Goal: Information Seeking & Learning: Learn about a topic

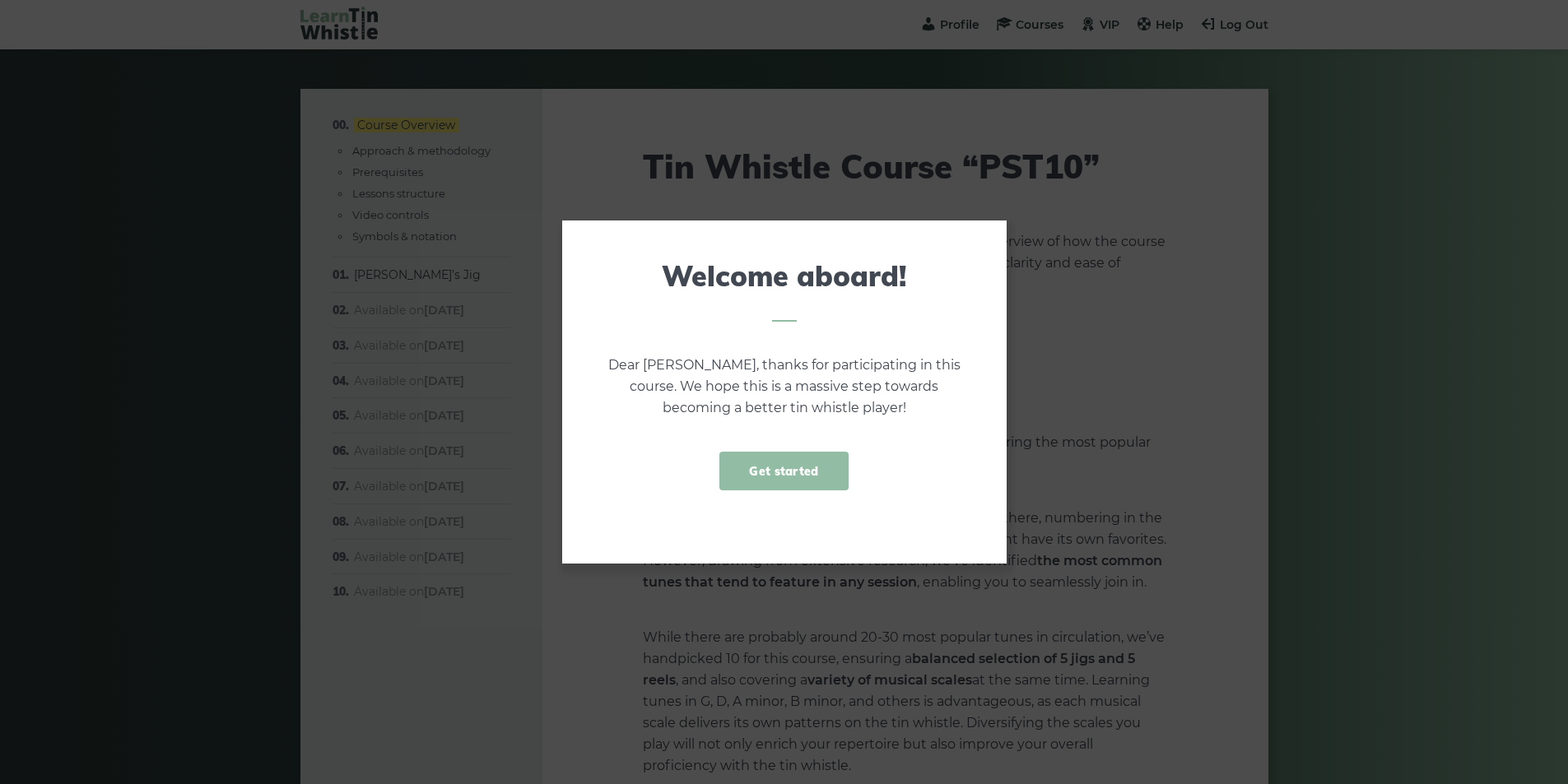
click at [780, 468] on link "Get started" at bounding box center [784, 471] width 128 height 39
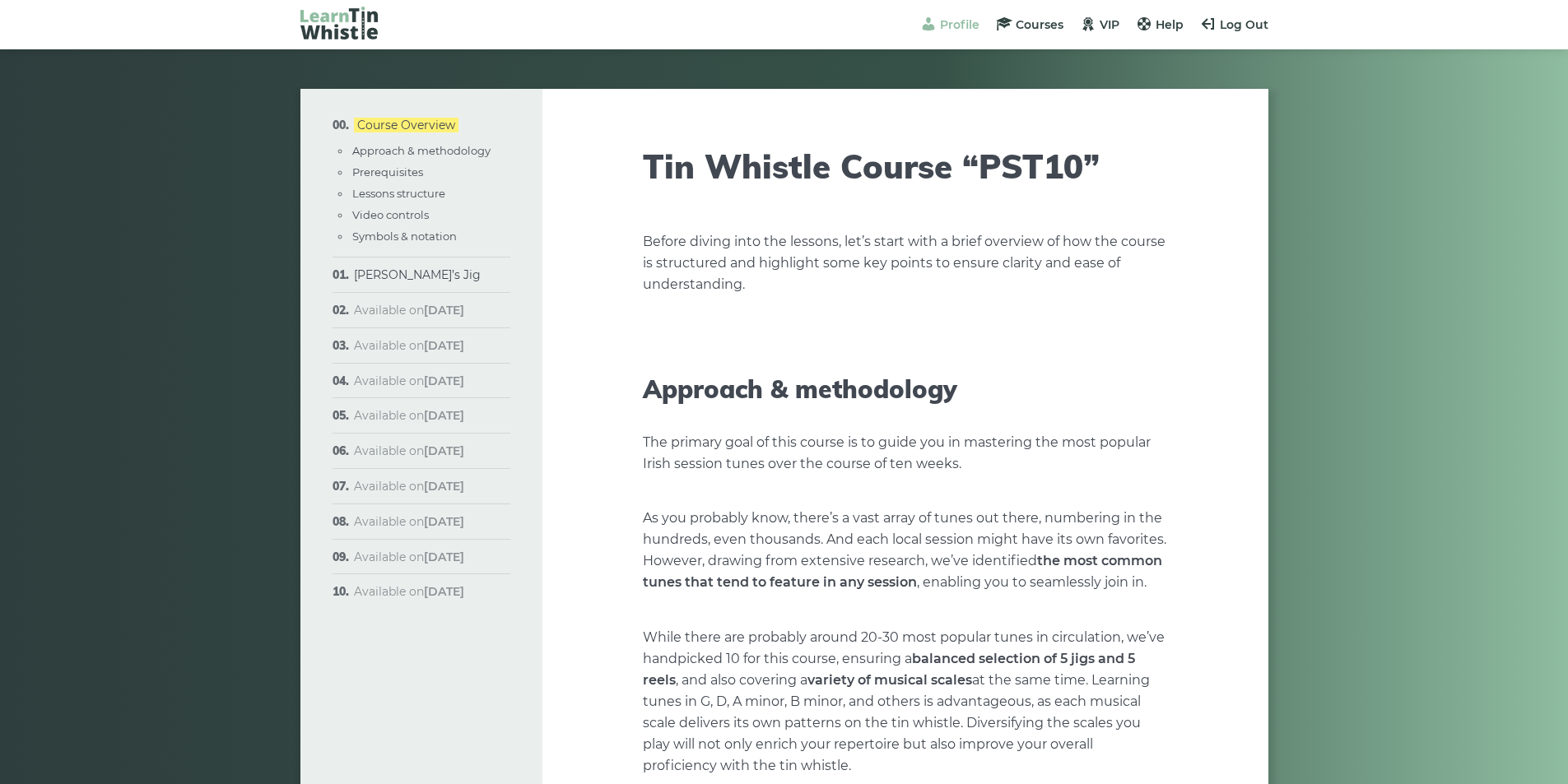
click at [953, 28] on span "Profile" at bounding box center [960, 25] width 40 height 15
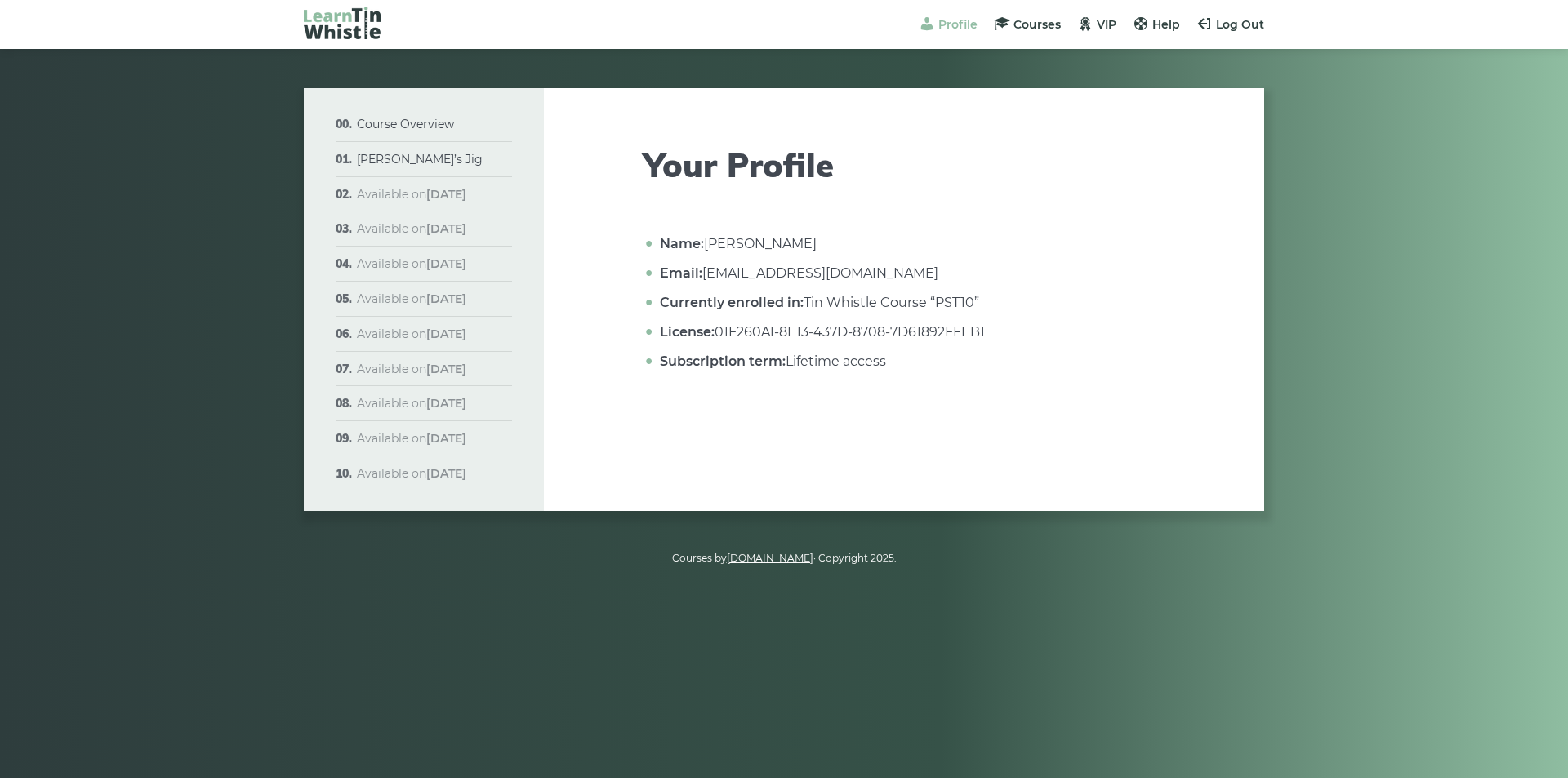
click at [947, 32] on li "Profile" at bounding box center [948, 24] width 58 height 19
click at [952, 24] on span "Profile" at bounding box center [958, 24] width 40 height 15
click at [1048, 26] on span "Courses" at bounding box center [1037, 24] width 47 height 15
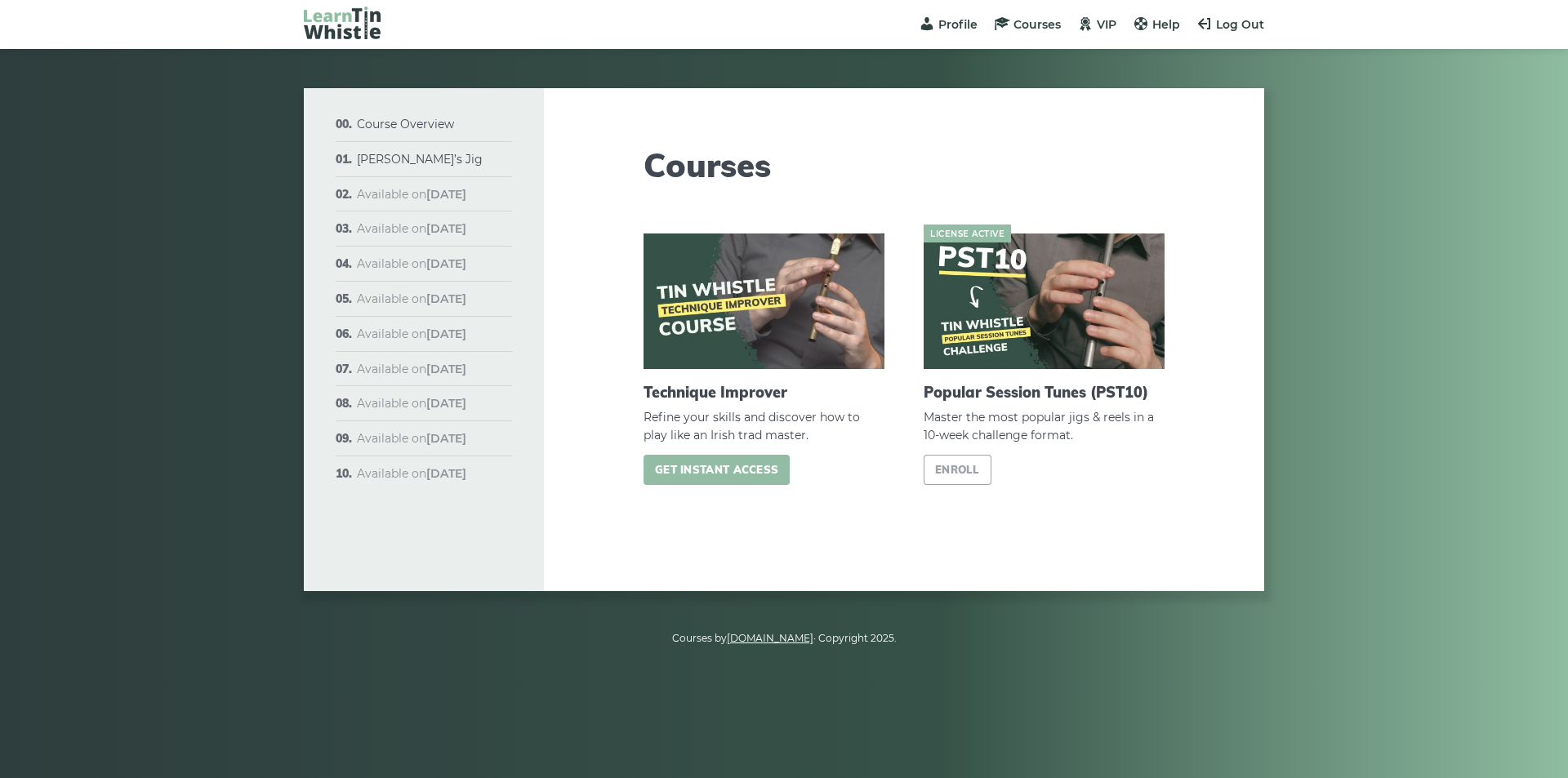
click at [733, 472] on link "Get instant access" at bounding box center [716, 470] width 146 height 30
click at [416, 120] on link "Course Overview" at bounding box center [405, 124] width 97 height 15
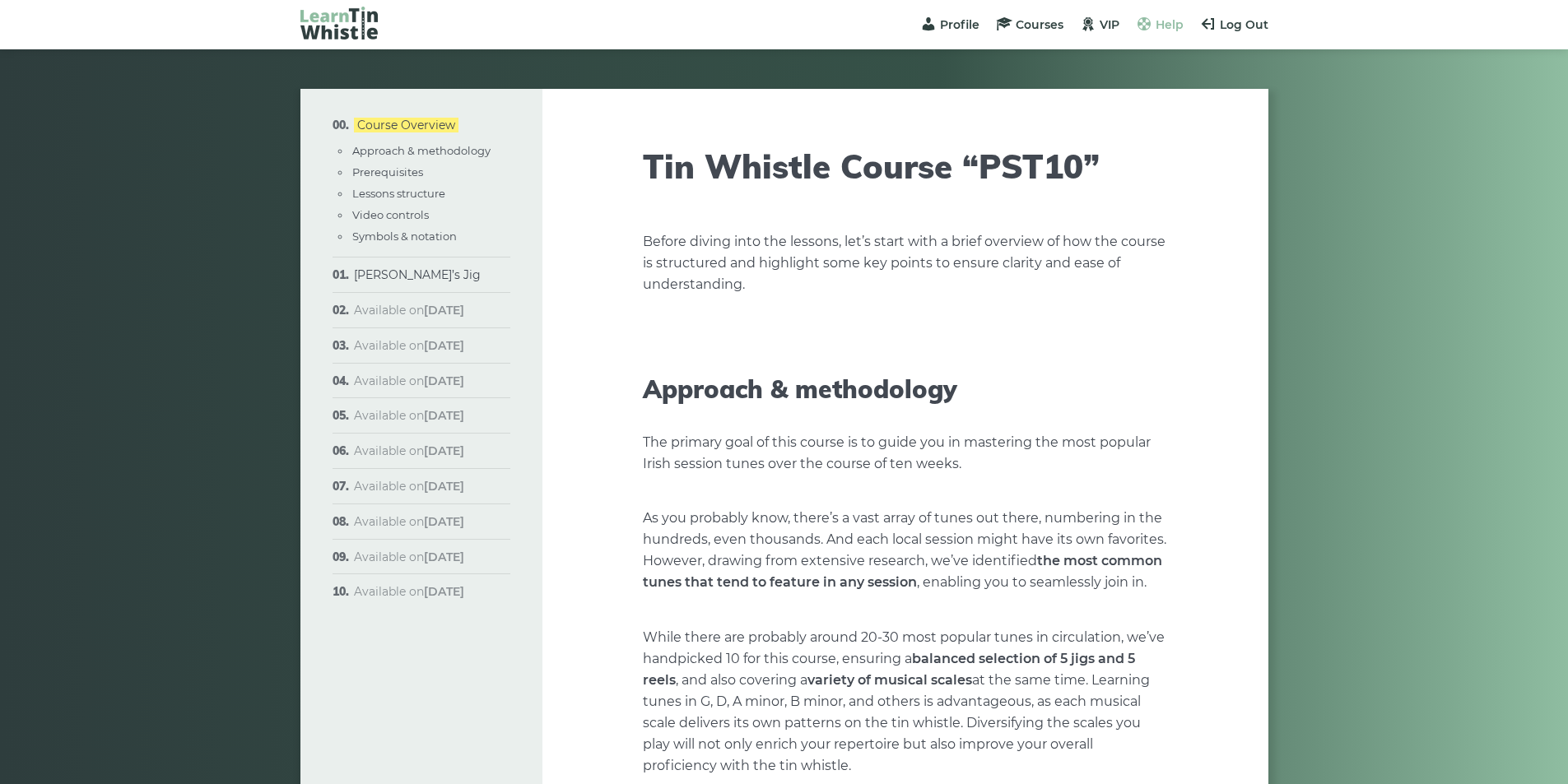
click at [1171, 24] on span "Help" at bounding box center [1169, 25] width 28 height 15
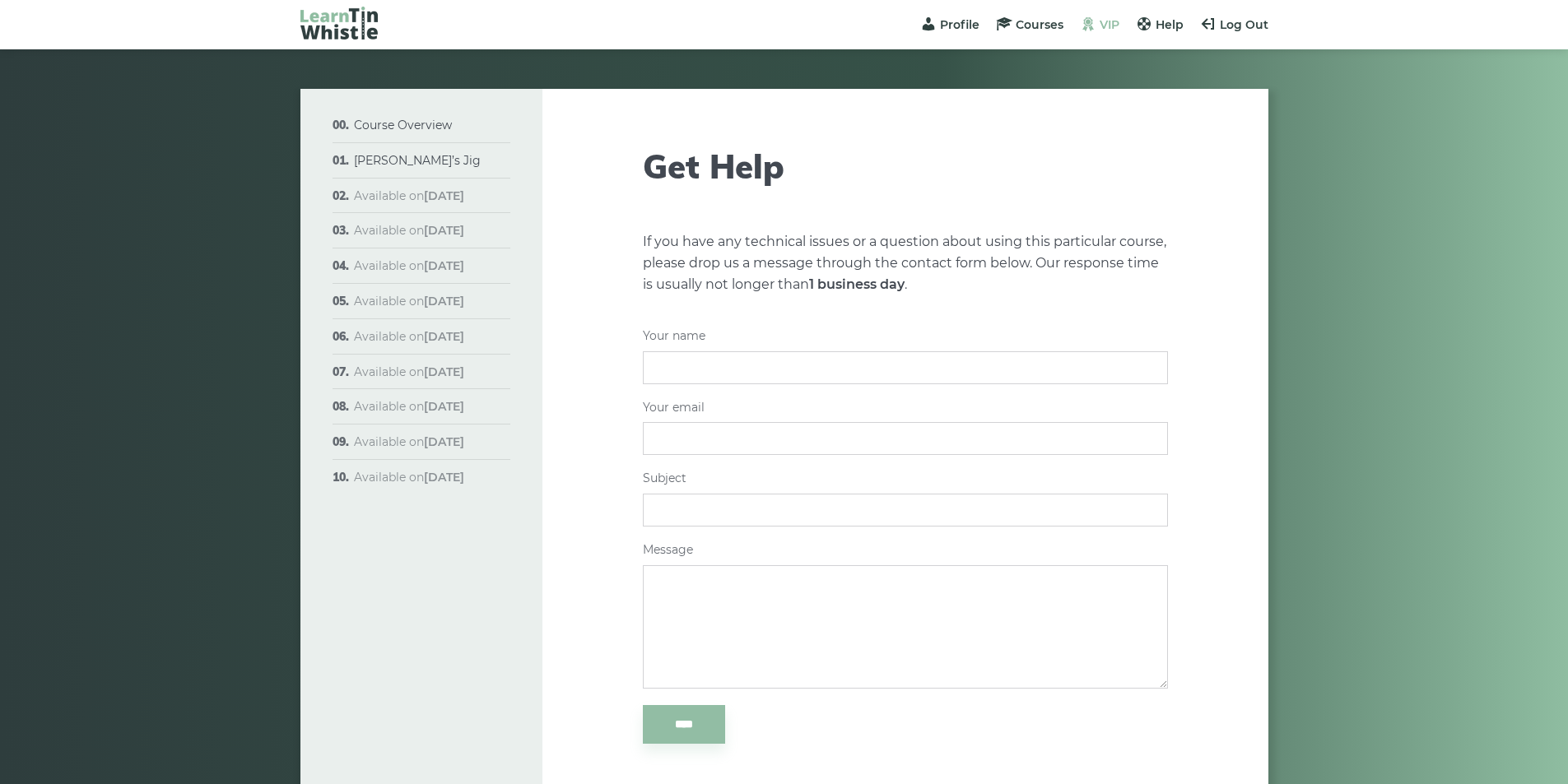
click at [1115, 17] on span "VIP" at bounding box center [1109, 25] width 20 height 15
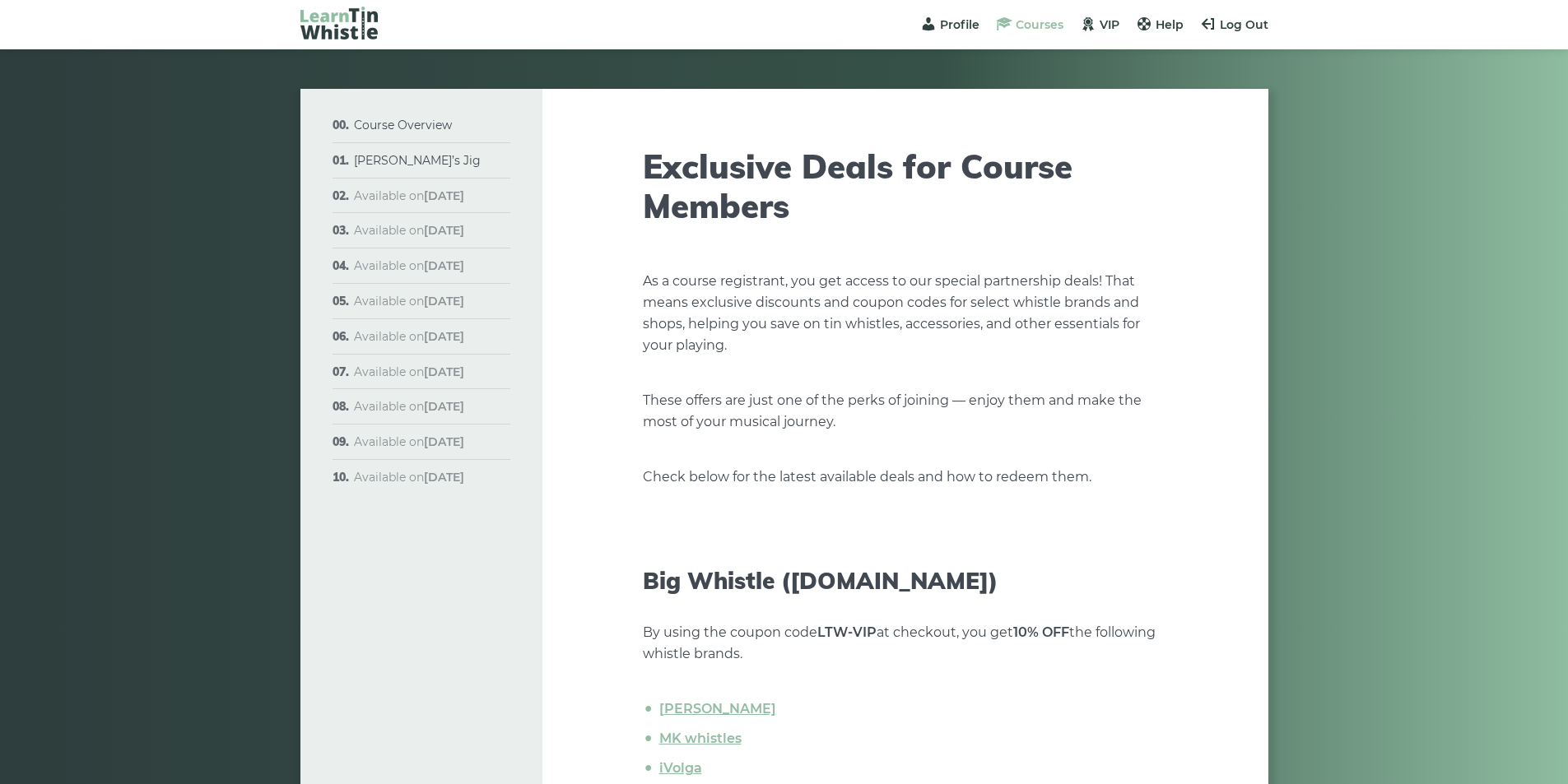
click at [1016, 28] on span "Courses" at bounding box center [1040, 25] width 47 height 15
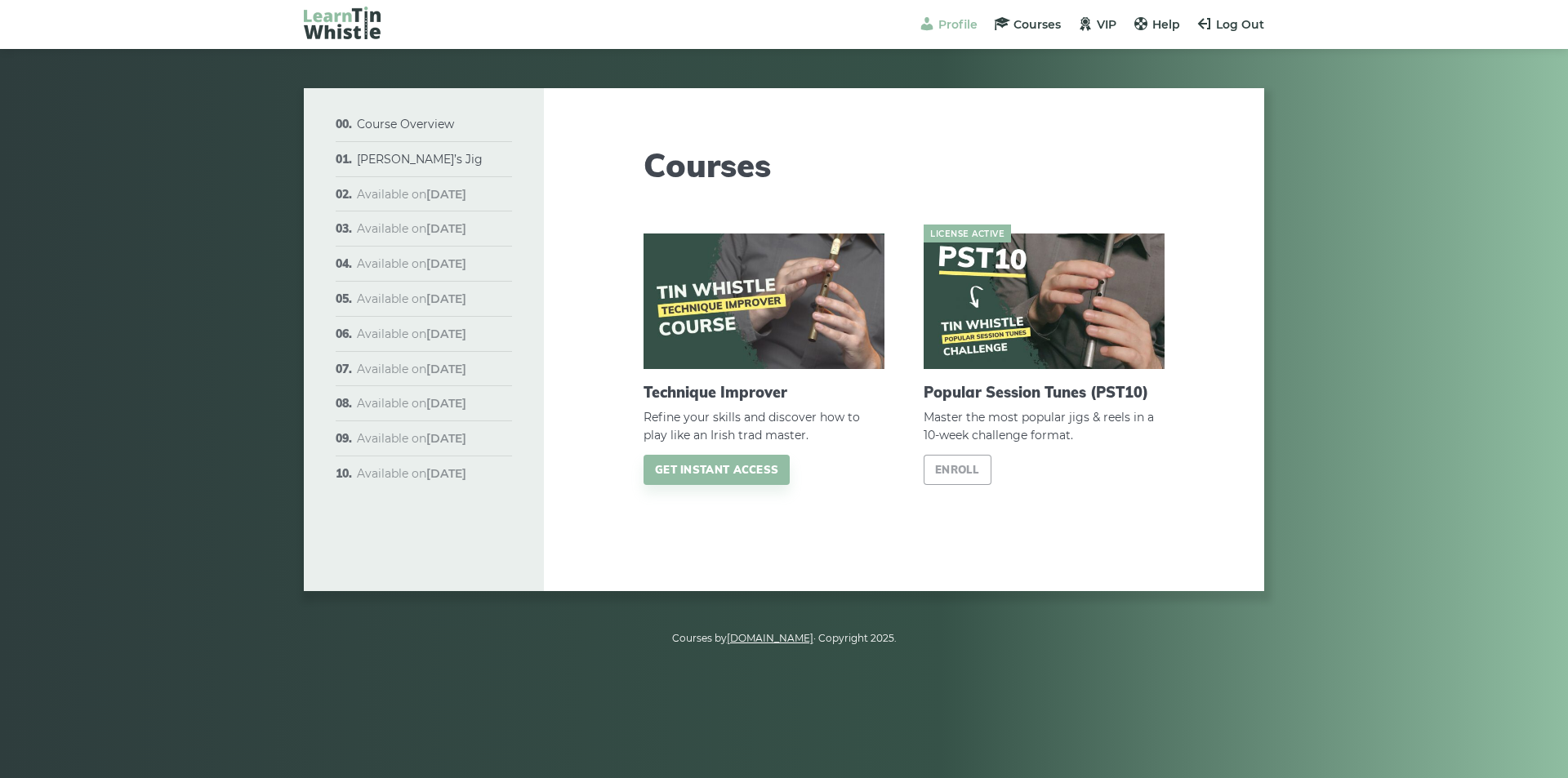
click at [944, 25] on span "Profile" at bounding box center [958, 24] width 40 height 15
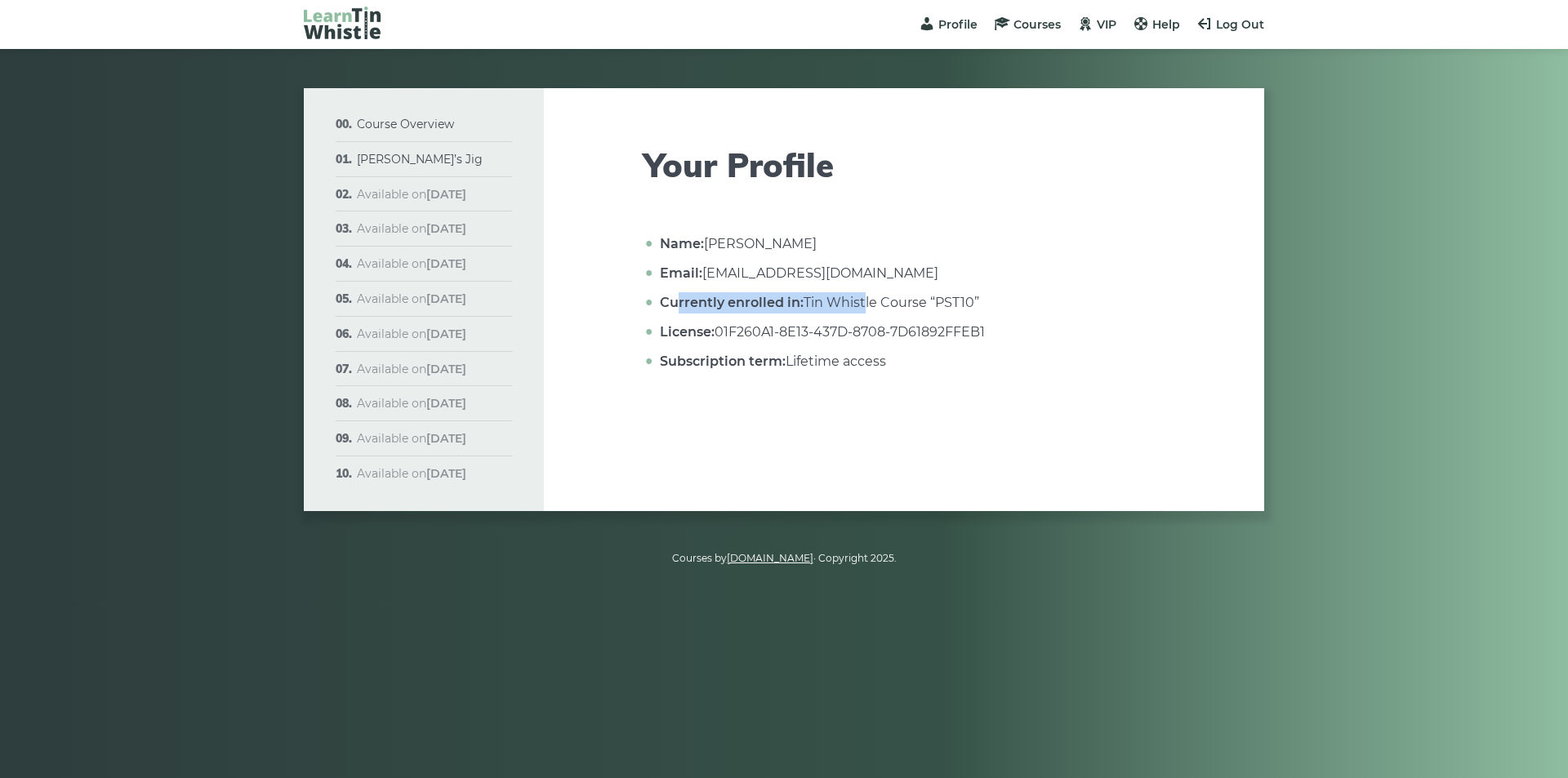
drag, startPoint x: 707, startPoint y: 303, endPoint x: 864, endPoint y: 310, distance: 157.2
click at [864, 310] on li "Currently enrolled in: Tin Whistle Course “PST10”" at bounding box center [910, 302] width 509 height 22
click at [404, 154] on link "[PERSON_NAME]’s Jig" at bounding box center [419, 159] width 125 height 15
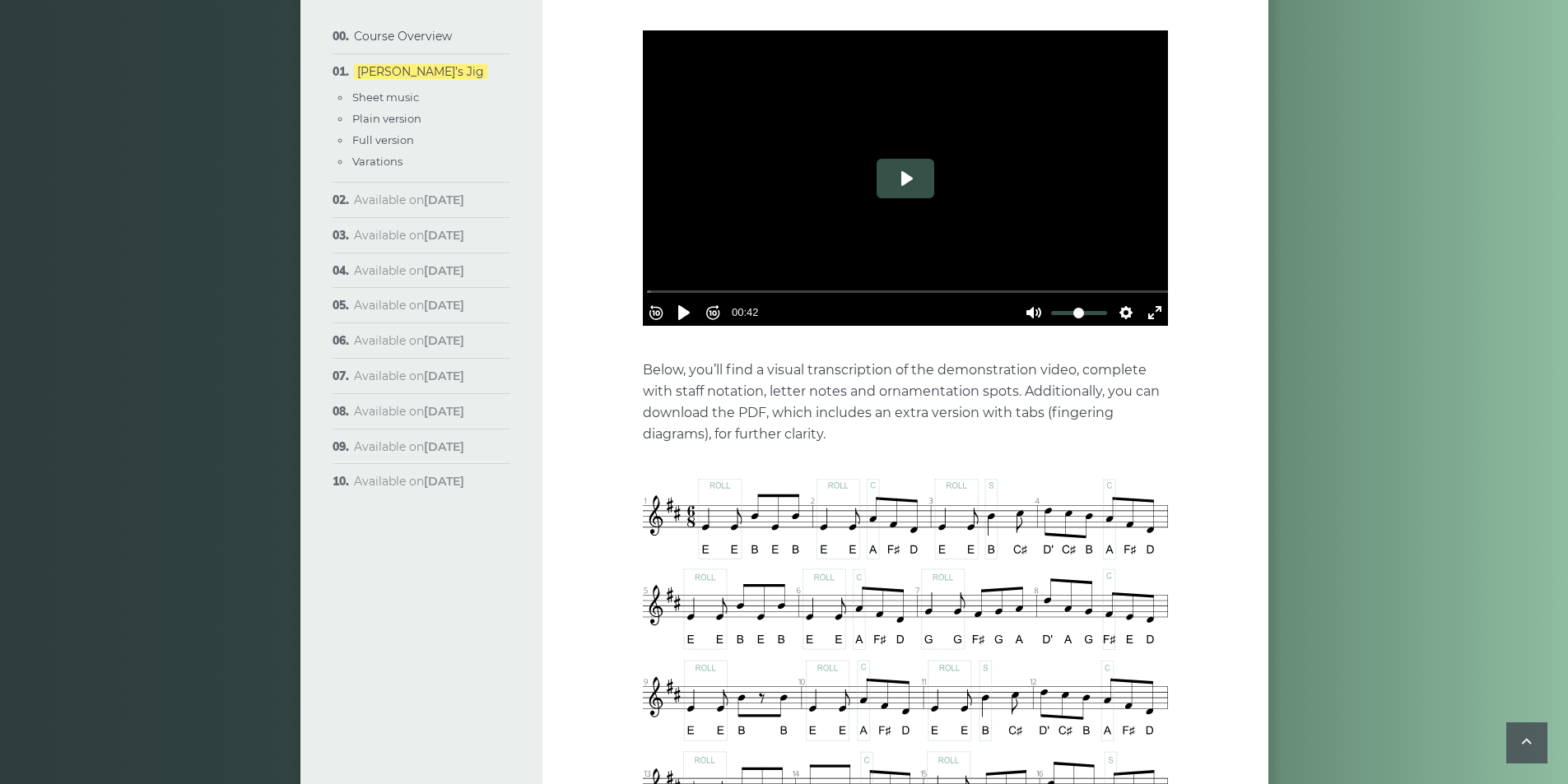
scroll to position [411, 0]
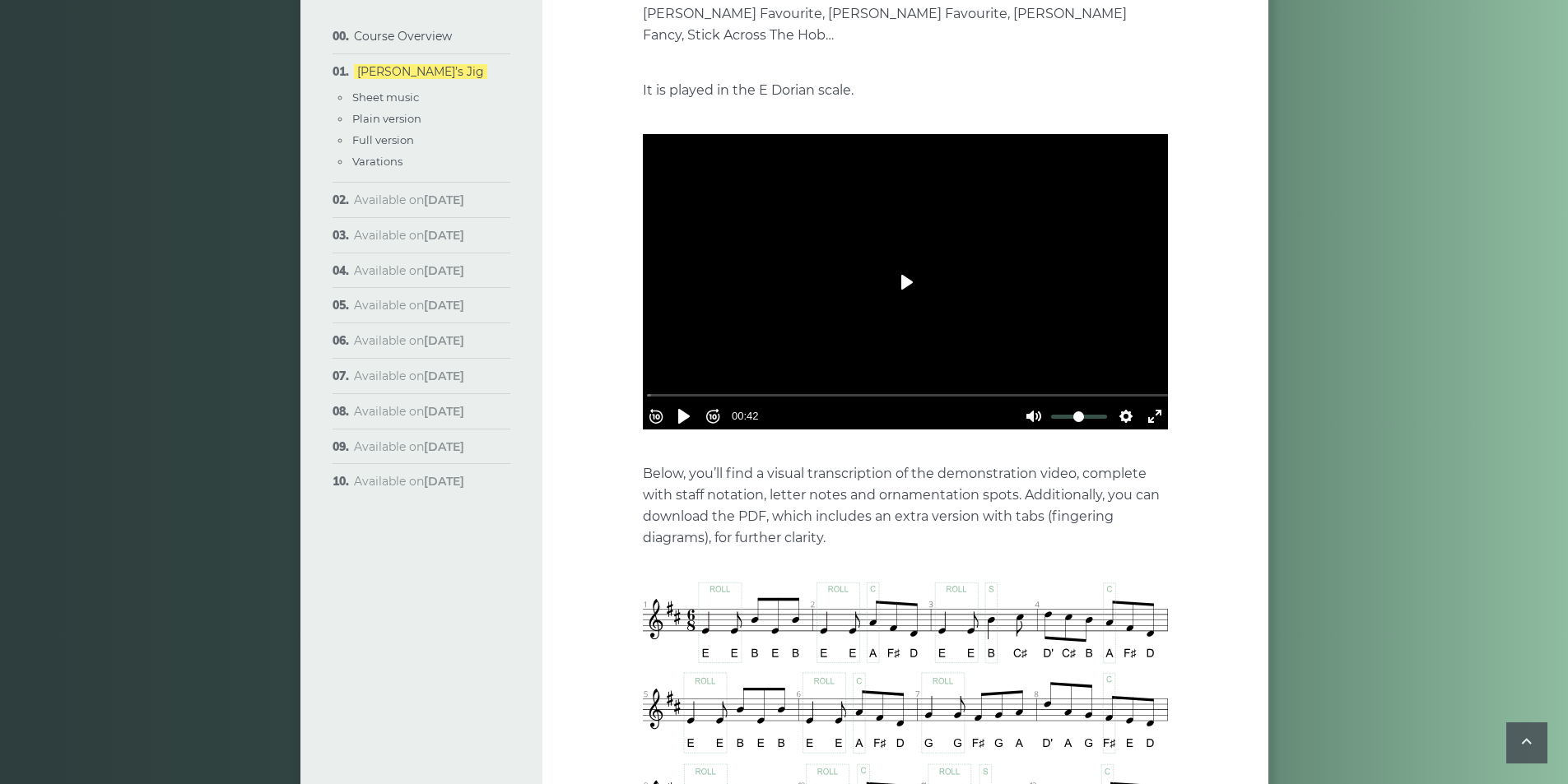
click at [924, 278] on button "Play" at bounding box center [905, 283] width 58 height 40
click at [1117, 403] on button "Settings" at bounding box center [1126, 417] width 27 height 27
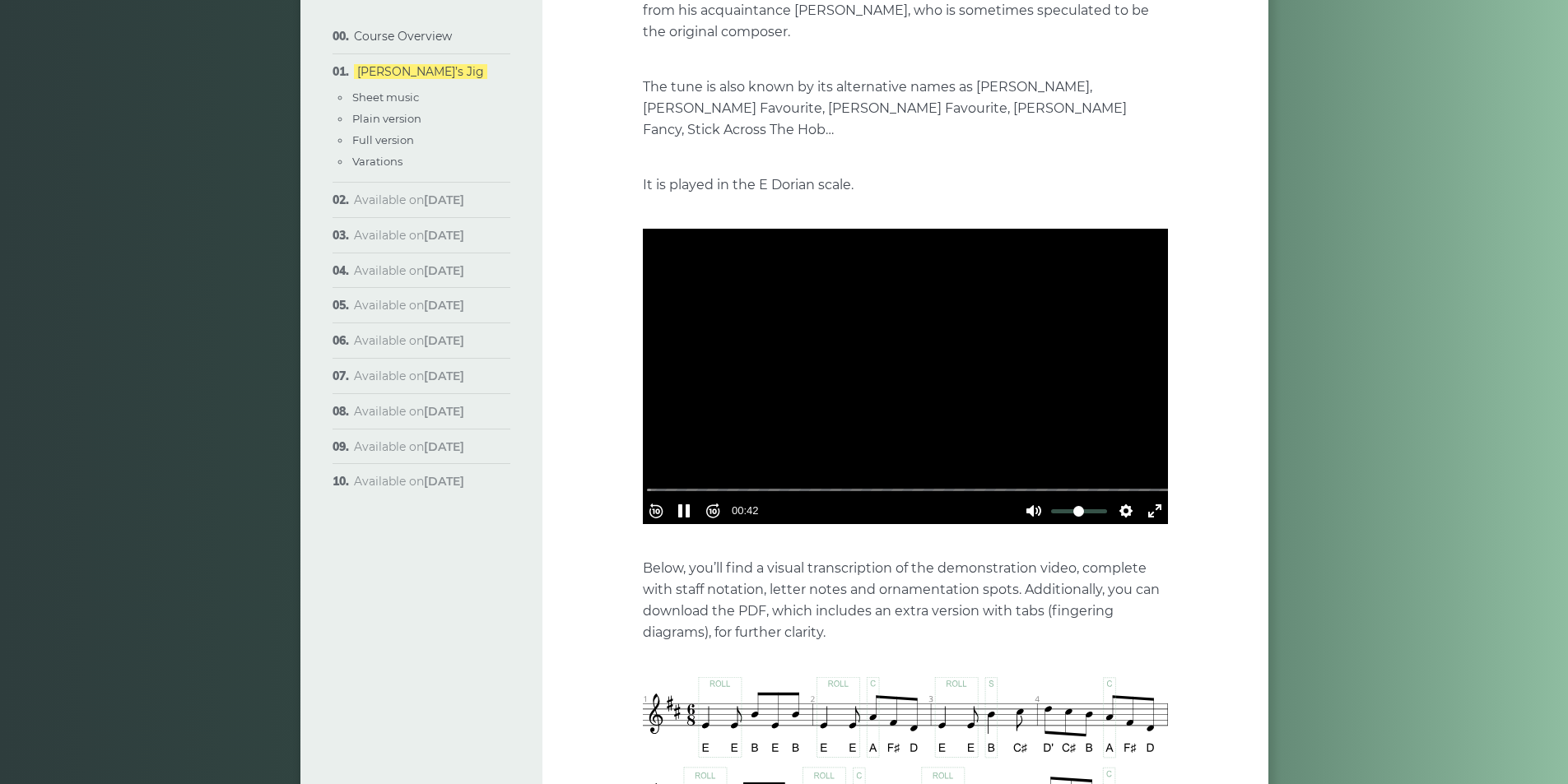
scroll to position [333, 0]
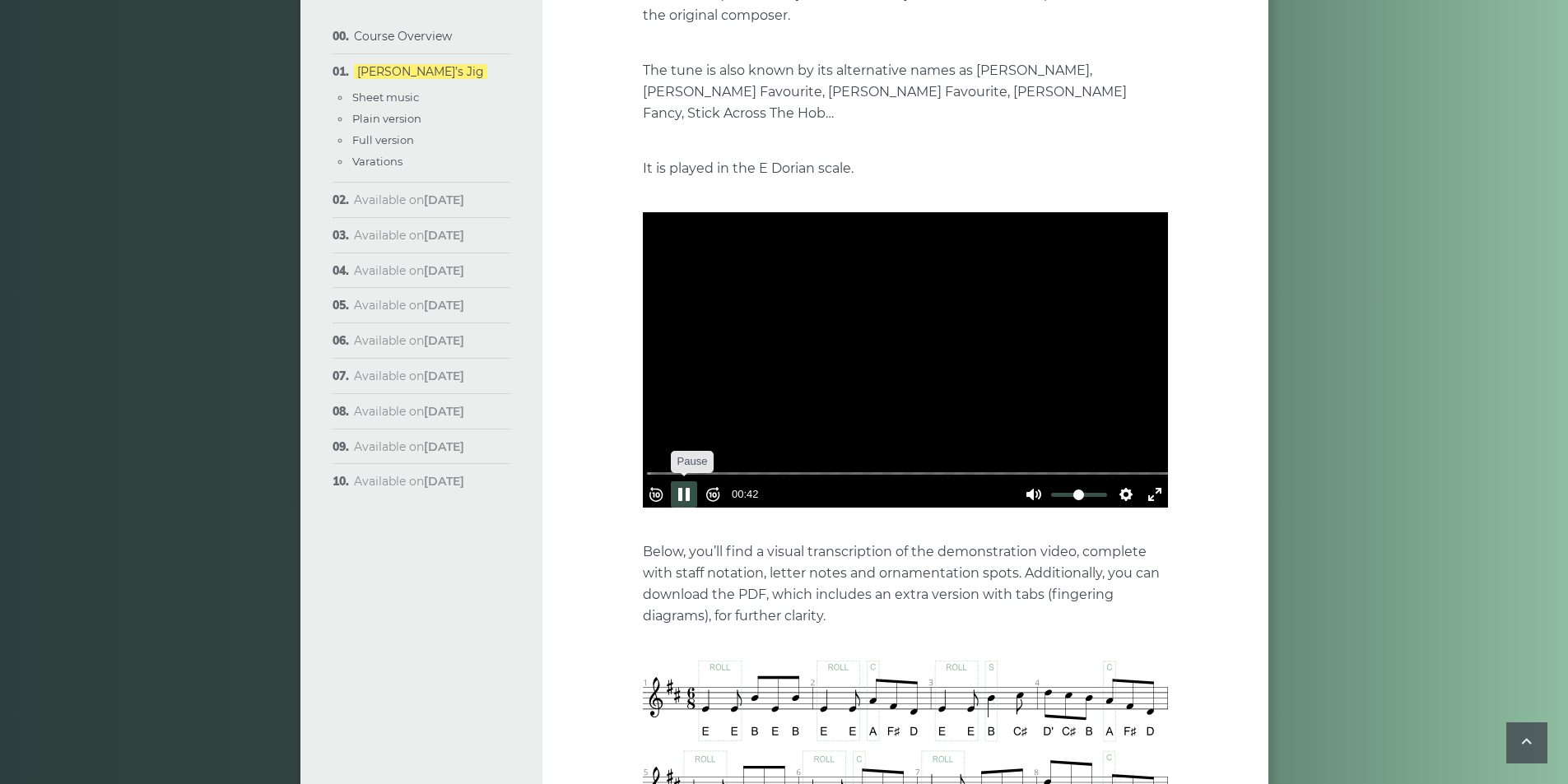
click at [693, 481] on button "Pause Play" at bounding box center [684, 495] width 27 height 27
click at [685, 481] on button "Pause Play" at bounding box center [684, 495] width 27 height 27
